Goal: Task Accomplishment & Management: Complete application form

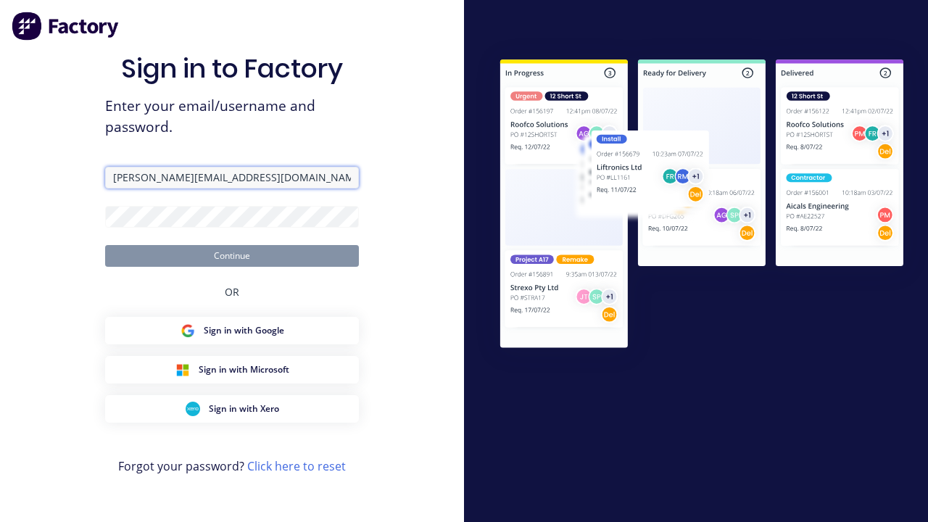
type input "[PERSON_NAME][EMAIL_ADDRESS][DOMAIN_NAME]"
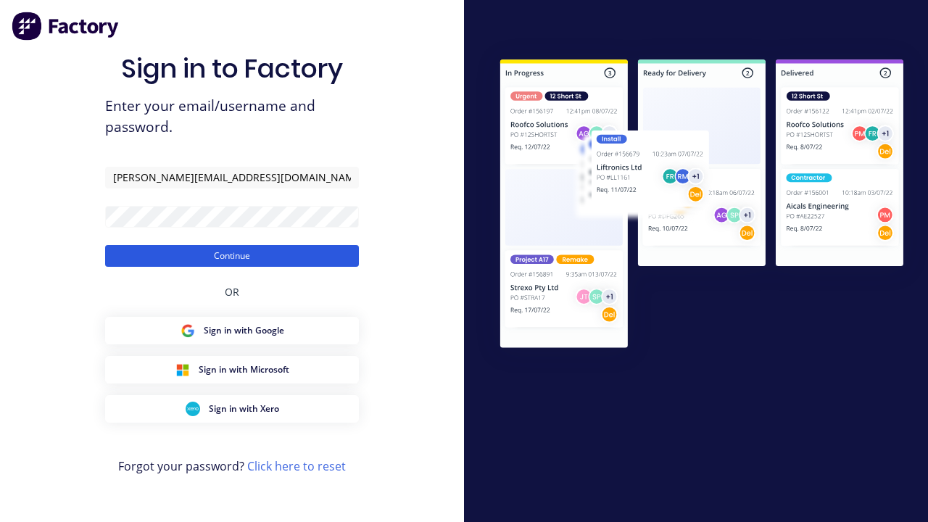
click at [232, 255] on button "Continue" at bounding box center [232, 256] width 254 height 22
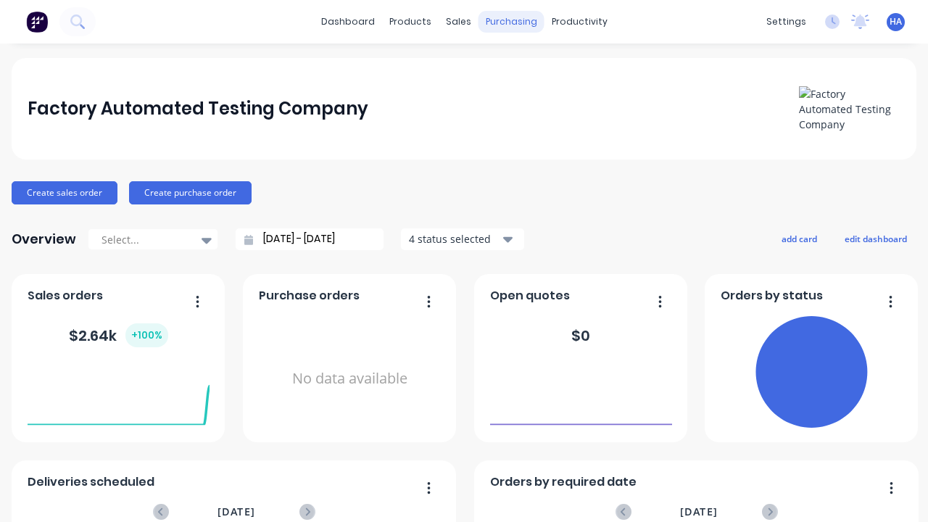
click at [511, 22] on div "purchasing" at bounding box center [512, 22] width 66 height 22
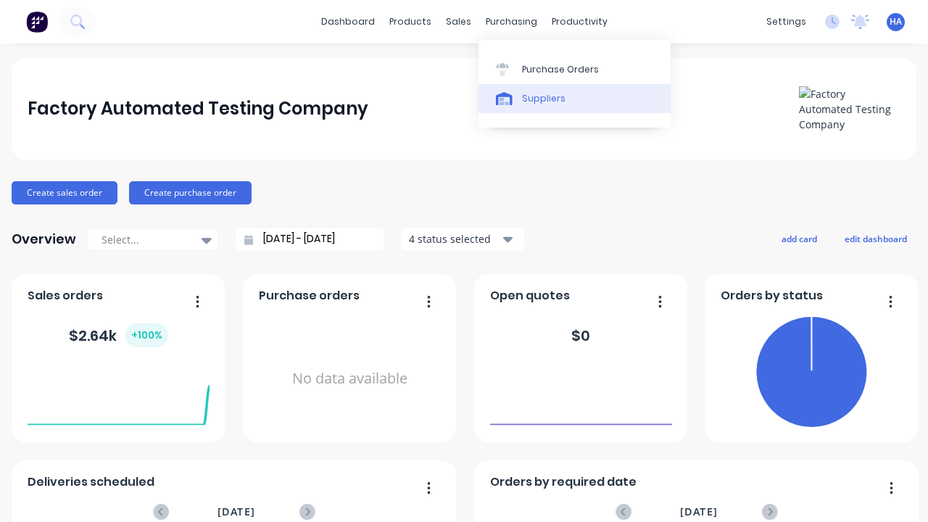
click at [574, 98] on link "Suppliers" at bounding box center [575, 98] width 192 height 29
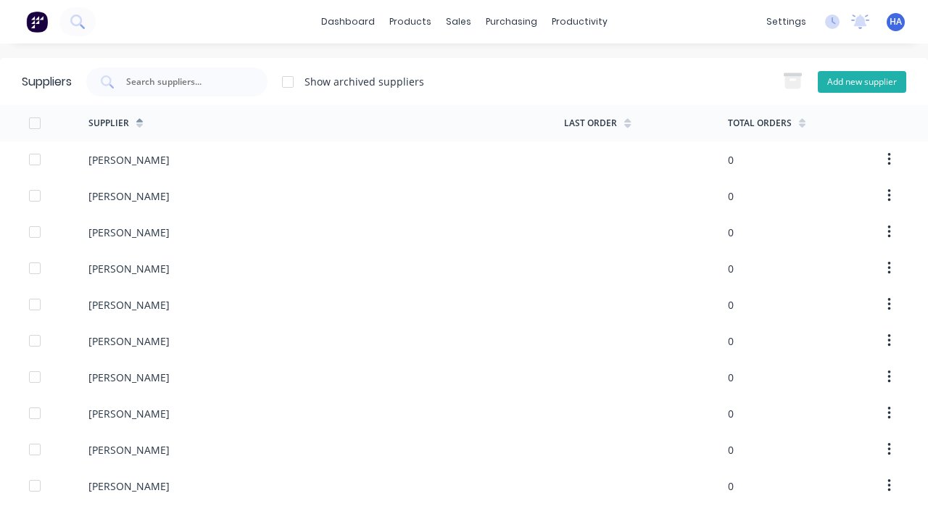
click at [862, 81] on button "Add new supplier" at bounding box center [862, 82] width 88 height 22
select select "AU"
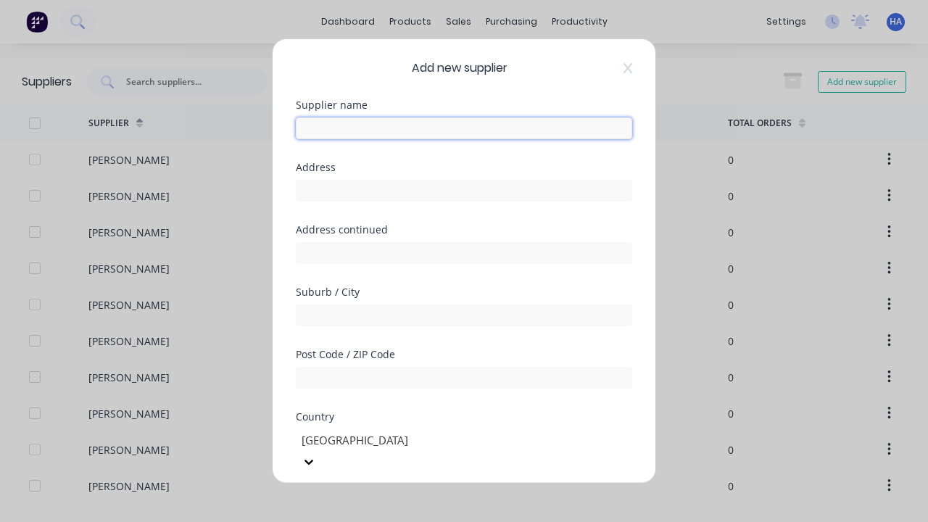
click at [464, 128] on input "text" at bounding box center [464, 128] width 336 height 22
type input "[PERSON_NAME]"
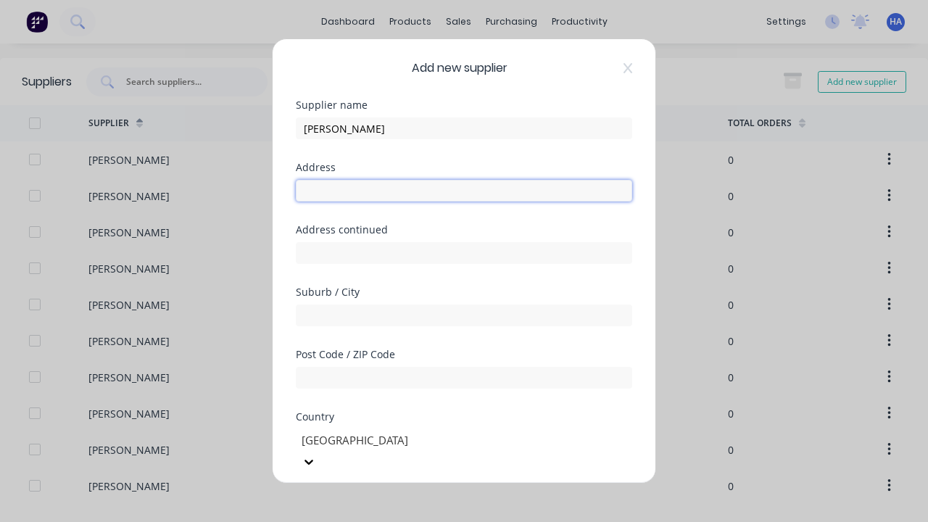
click at [464, 191] on input "text" at bounding box center [464, 191] width 336 height 22
type input "1244 Kajku Trail"
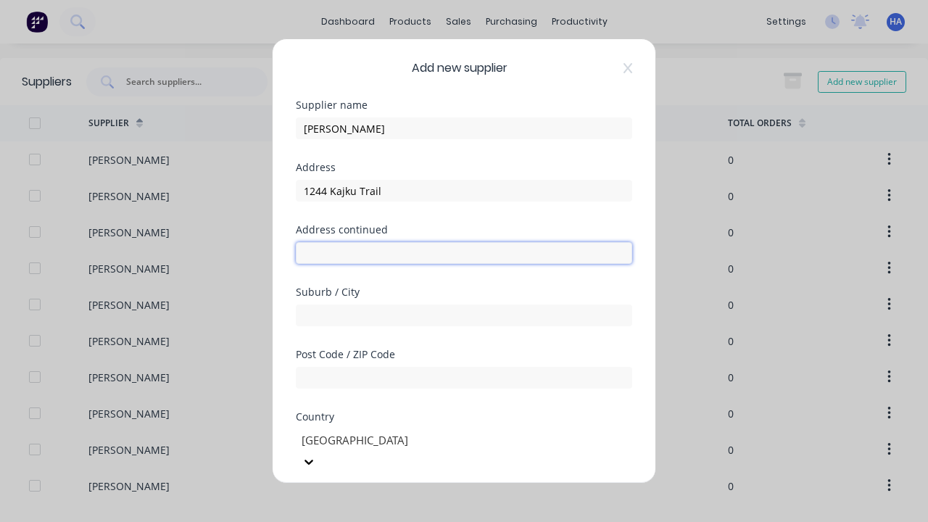
click at [464, 253] on input "text" at bounding box center [464, 253] width 336 height 22
type input "[STREET_ADDRESS]"
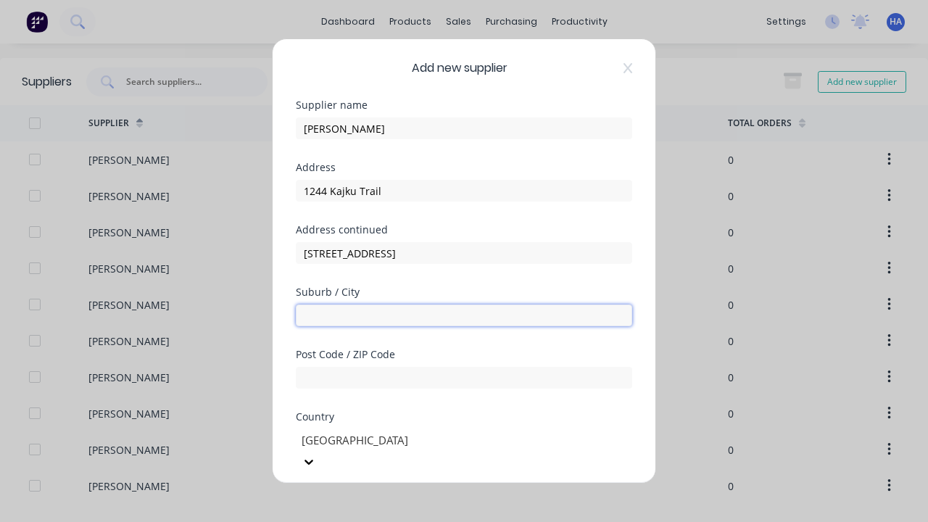
click at [464, 315] on input "text" at bounding box center [464, 316] width 336 height 22
type input "Wiwvowzuz"
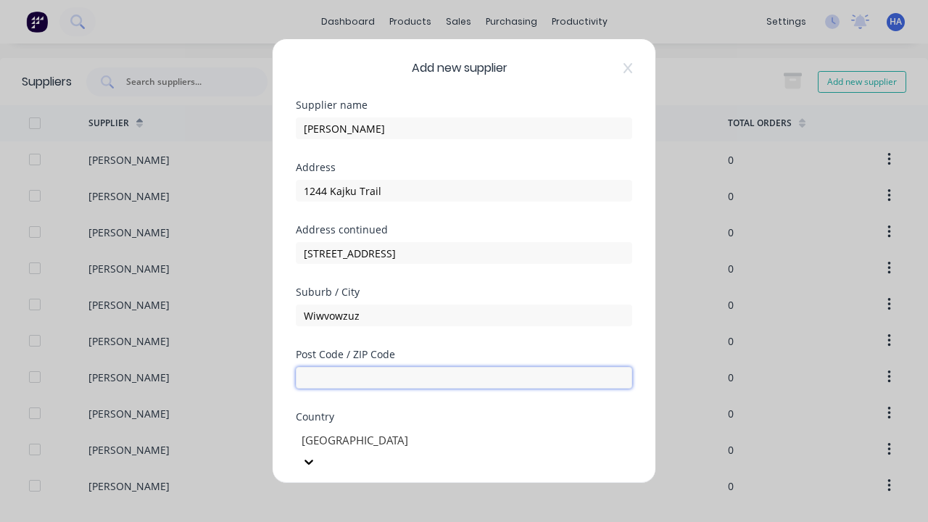
click at [464, 378] on input "text" at bounding box center [464, 378] width 336 height 22
type input "4120"
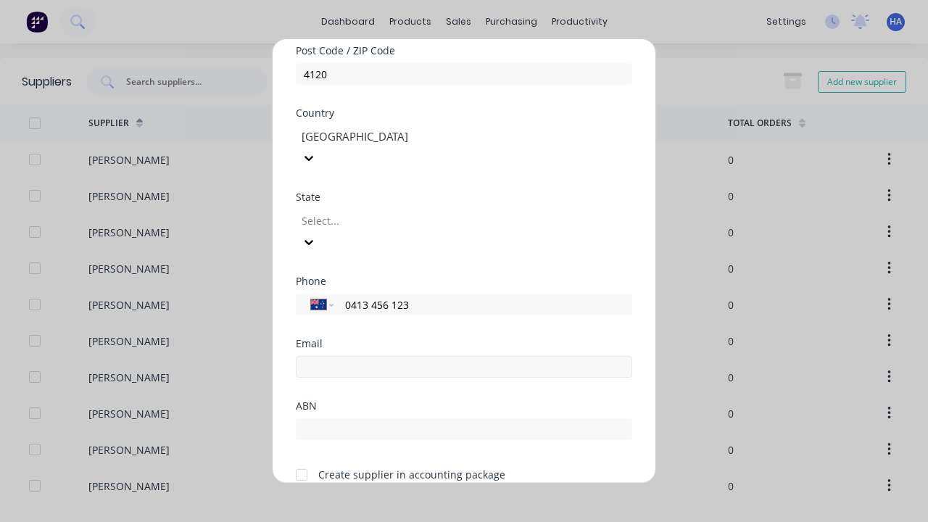
type input "0413 456 123"
click at [464, 356] on input "email" at bounding box center [464, 367] width 336 height 22
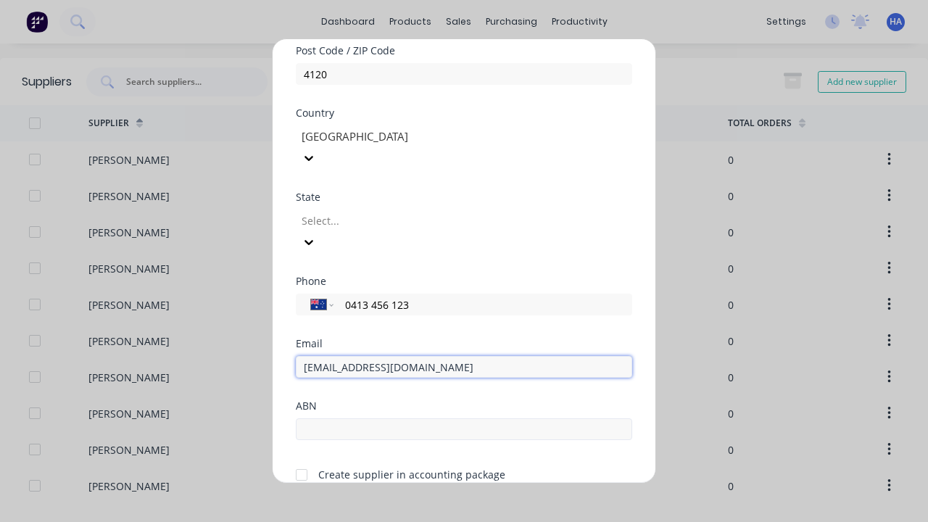
type input "[EMAIL_ADDRESS][DOMAIN_NAME]"
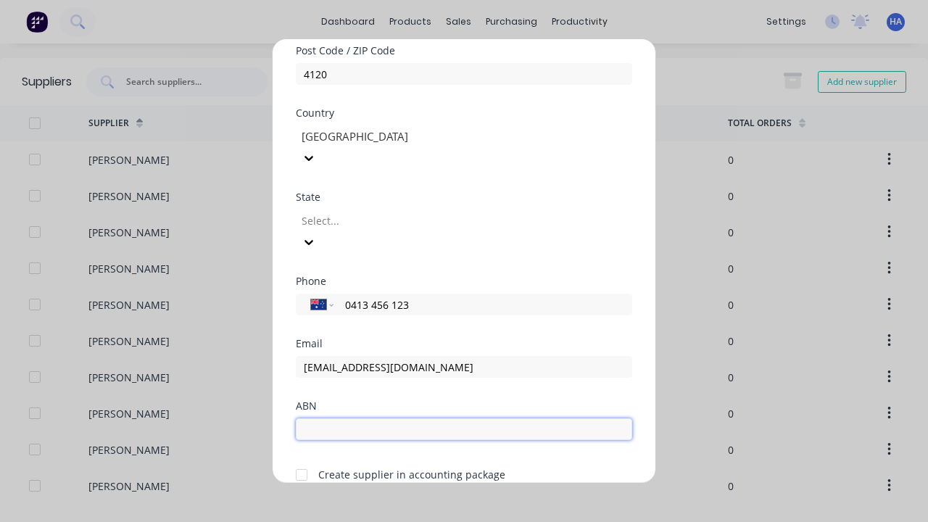
click at [464, 418] on input "text" at bounding box center [464, 429] width 336 height 22
type input "12341234"
click at [418, 505] on button "Save" at bounding box center [419, 516] width 80 height 23
